Goal: Task Accomplishment & Management: Use online tool/utility

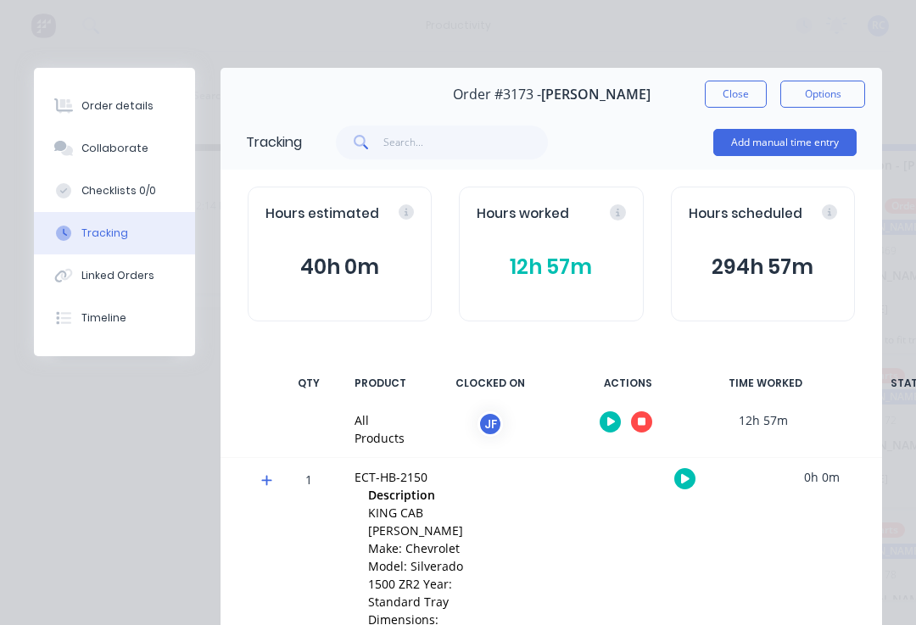
scroll to position [3, 20]
click at [640, 427] on button "button" at bounding box center [641, 421] width 21 height 21
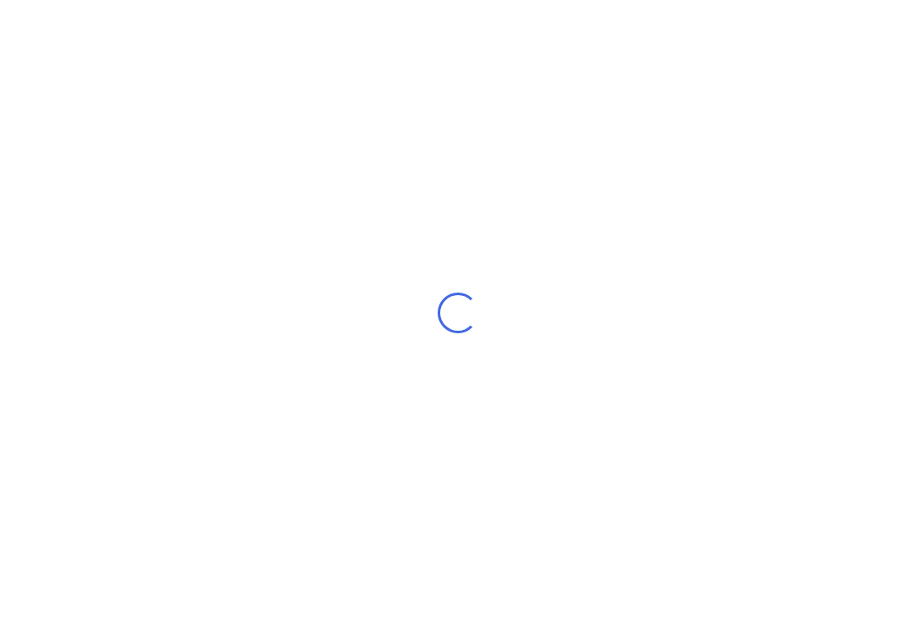
scroll to position [3, 0]
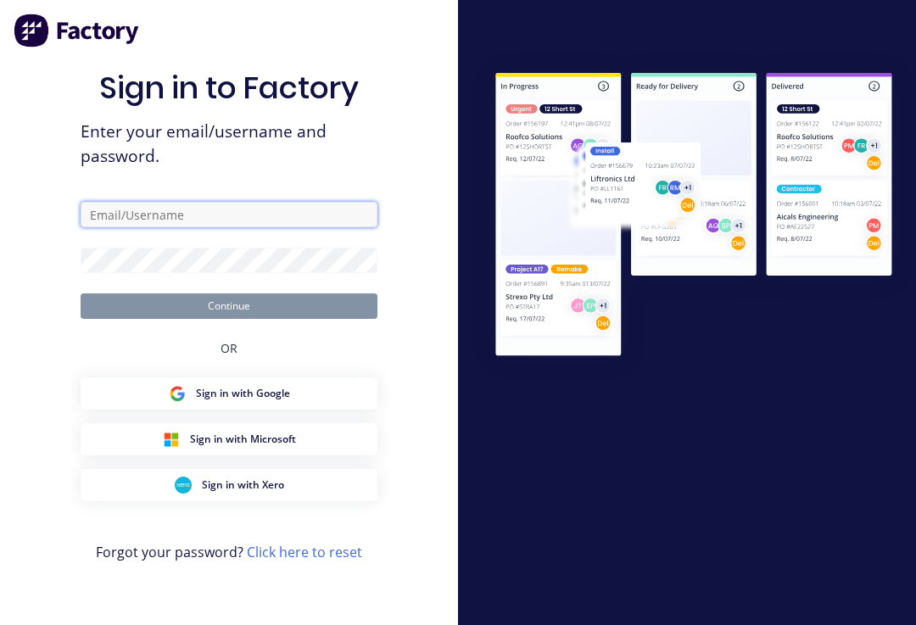
click at [126, 221] on input "text" at bounding box center [229, 214] width 297 height 25
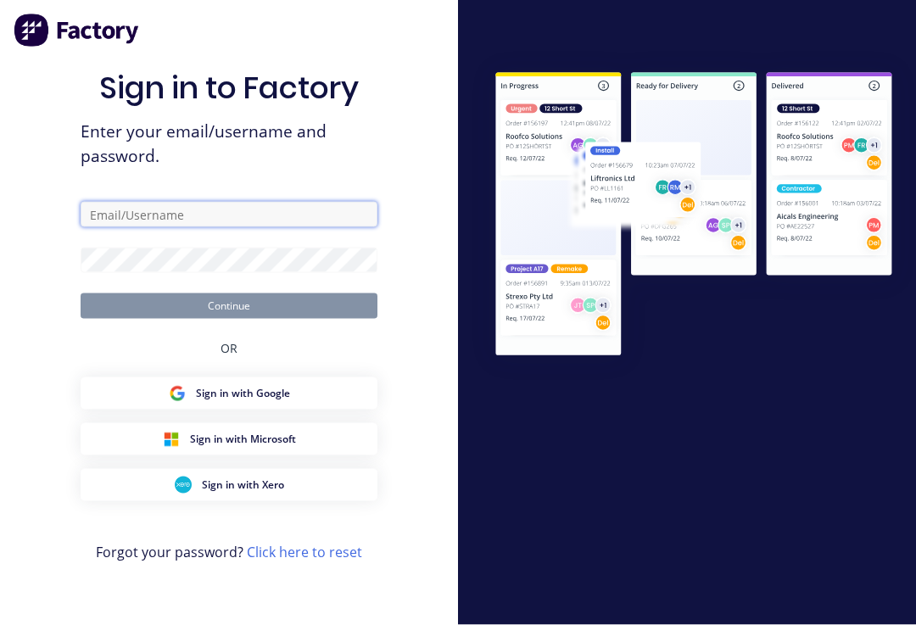
type input "[PERSON_NAME][EMAIL_ADDRESS][DOMAIN_NAME]"
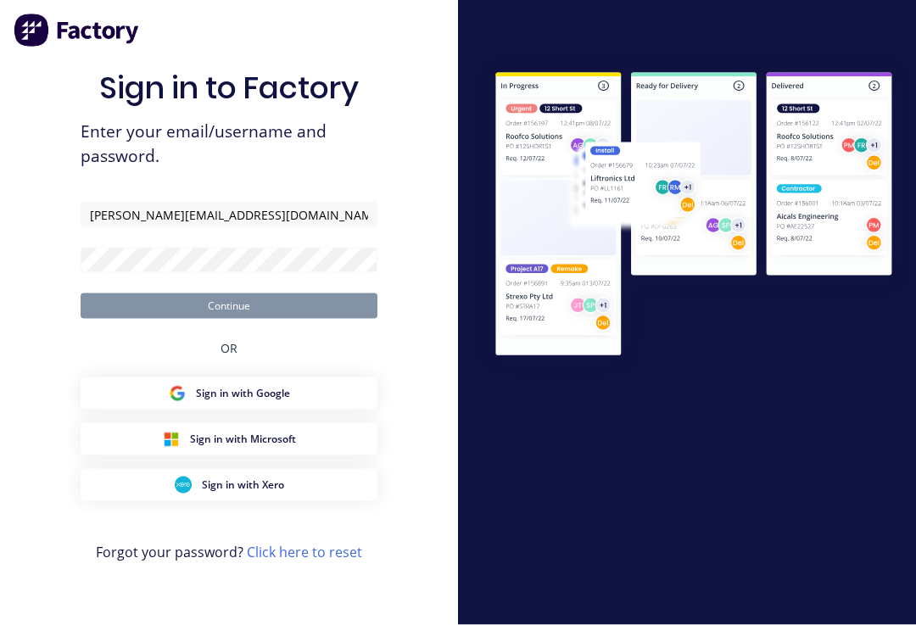
click at [229, 316] on button "Continue" at bounding box center [229, 305] width 297 height 25
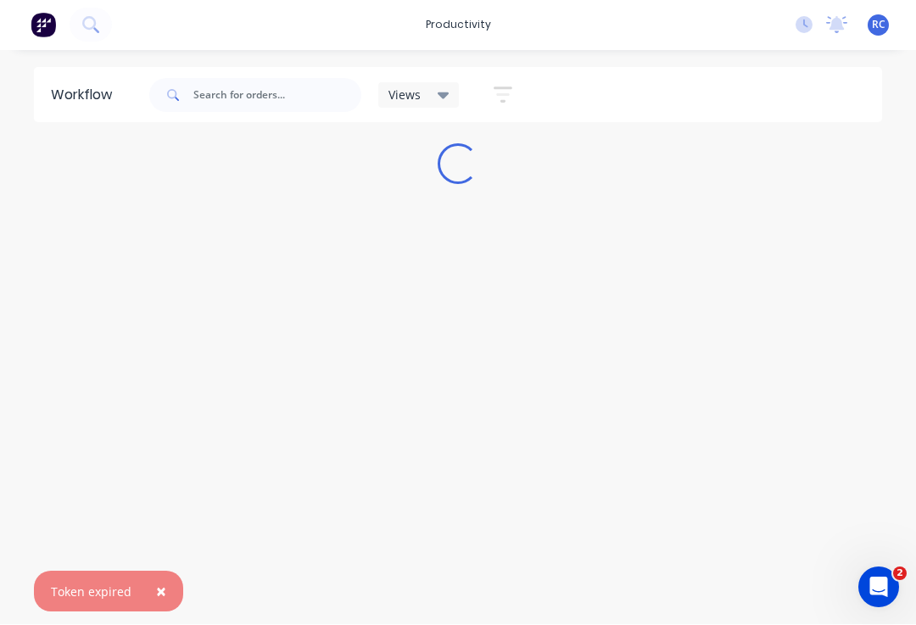
scroll to position [1, 0]
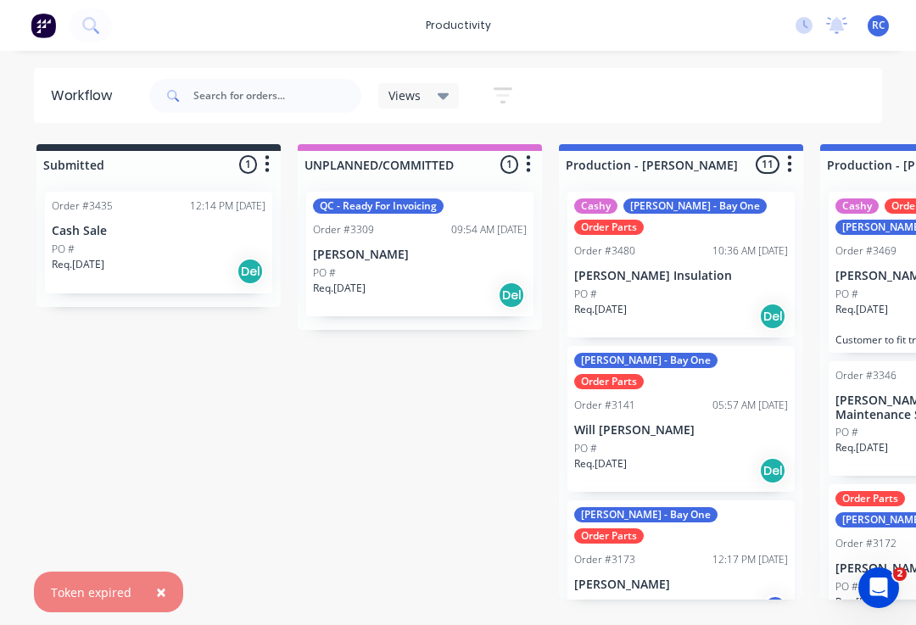
click at [634, 578] on p "[PERSON_NAME]" at bounding box center [681, 585] width 214 height 14
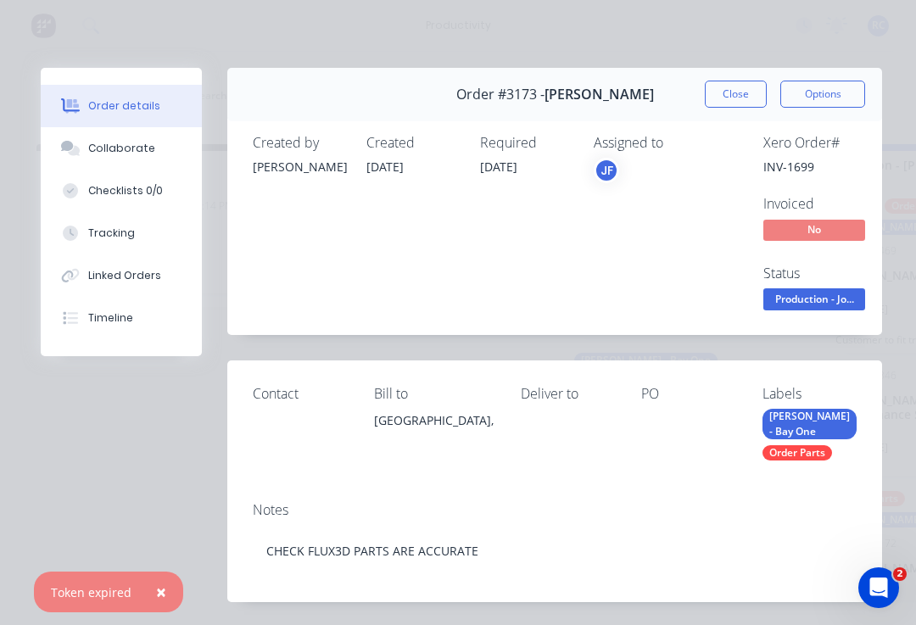
type input "20"
click at [97, 222] on button "Tracking" at bounding box center [121, 233] width 161 height 42
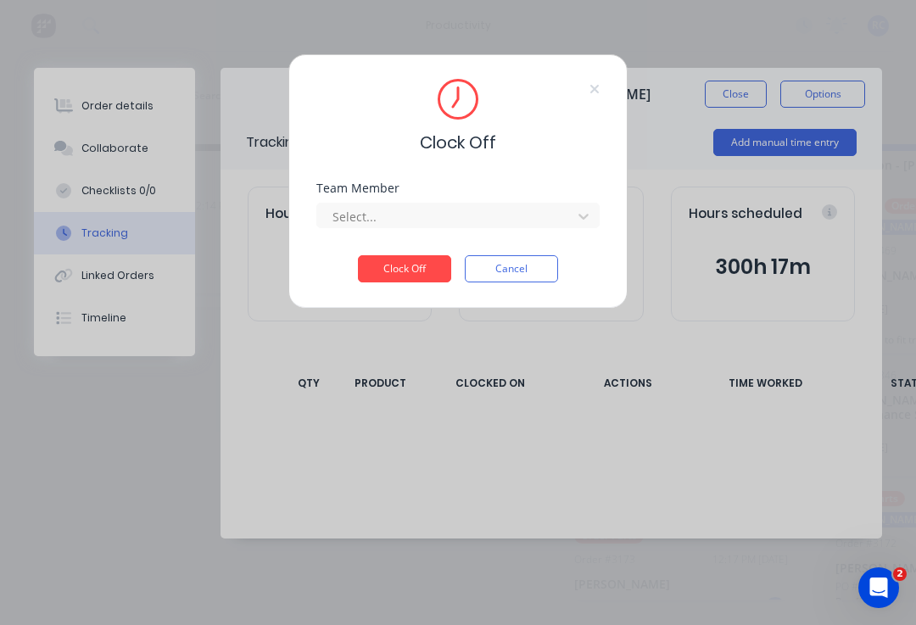
click at [709, 399] on div "Clock Off Team Member Select... Clock Off Cancel" at bounding box center [458, 312] width 916 height 625
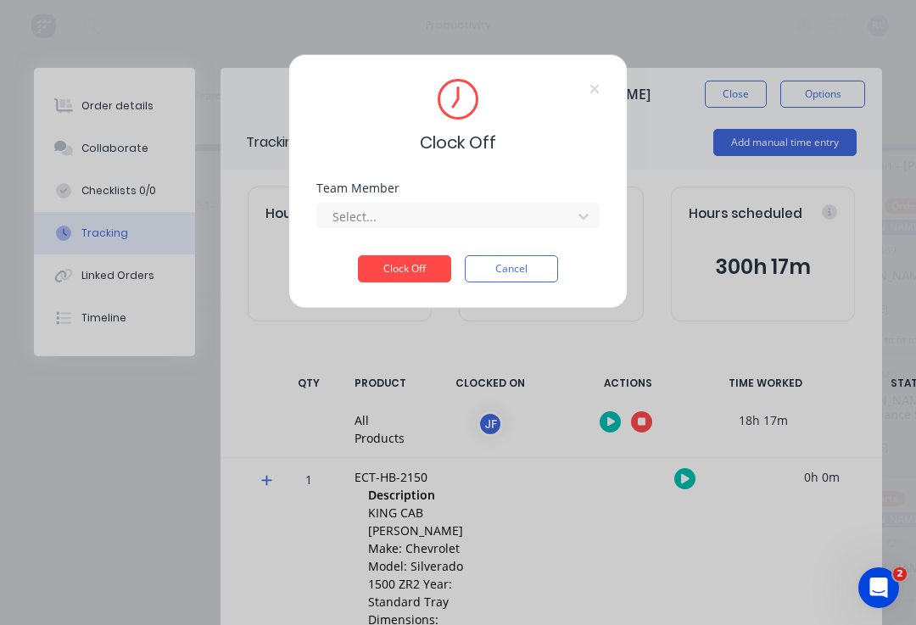
click at [370, 231] on div "Team Member Select..." at bounding box center [457, 218] width 283 height 73
click at [355, 202] on div "Select..." at bounding box center [457, 213] width 283 height 30
type input "[PERSON_NAME]"
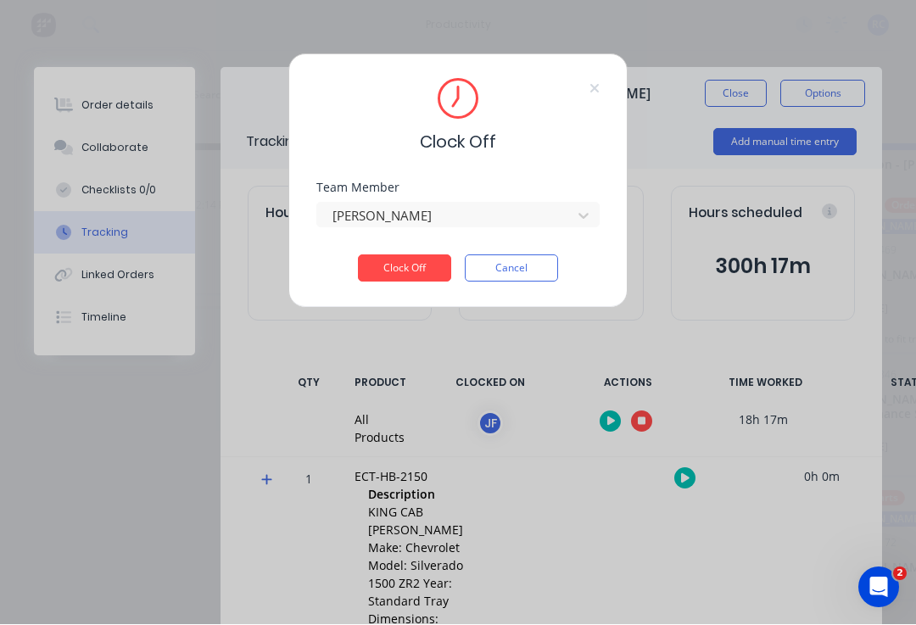
click at [390, 266] on button "Clock Off" at bounding box center [404, 268] width 93 height 27
